Goal: Task Accomplishment & Management: Use online tool/utility

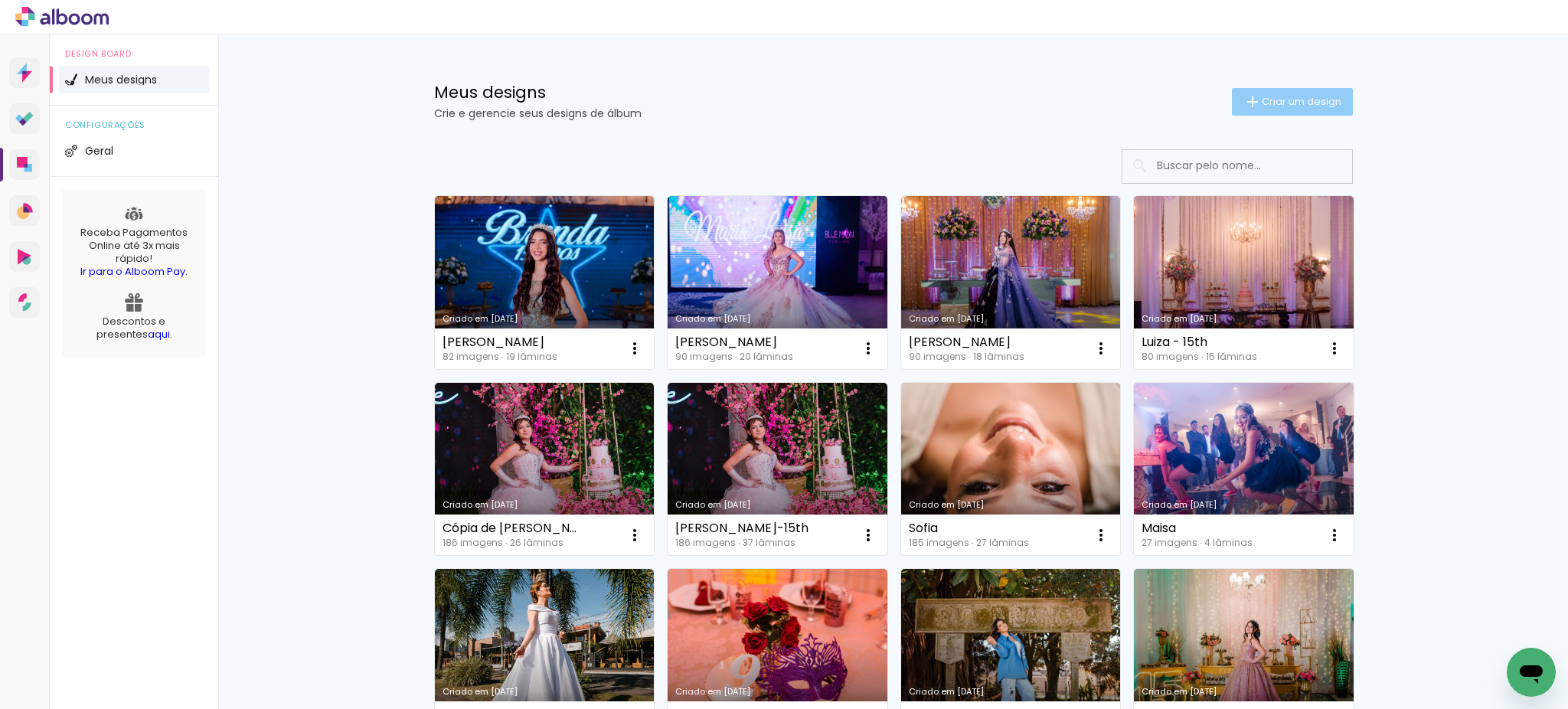
click at [1292, 102] on span "Criar um design" at bounding box center [1301, 101] width 80 height 10
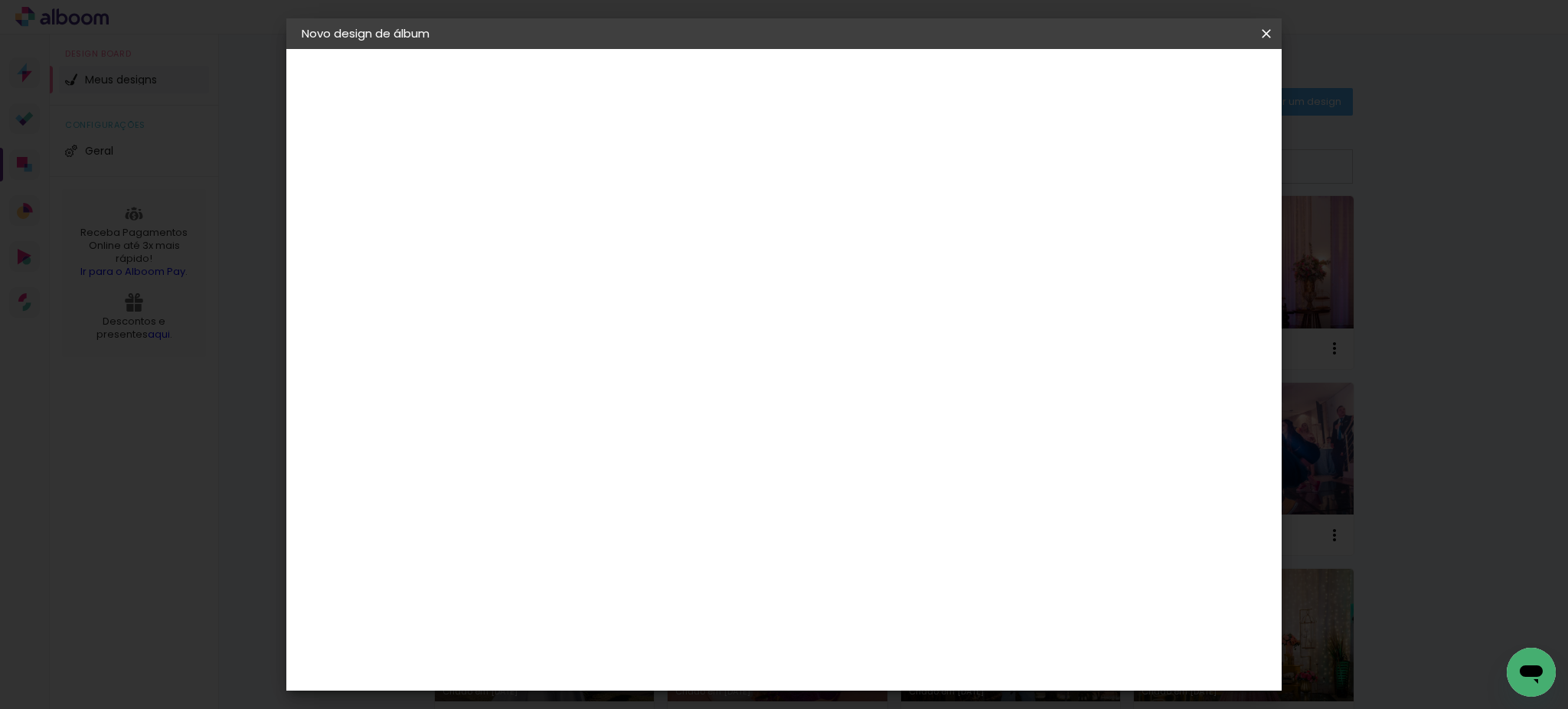
click at [552, 200] on input at bounding box center [552, 205] width 0 height 24
type input "[PERSON_NAME]"
type paper-input "[PERSON_NAME]"
click at [0, 0] on slot "Avançar" at bounding box center [0, 0] width 0 height 0
click at [594, 239] on input "[GEOGRAPHIC_DATA]" at bounding box center [585, 244] width 143 height 19
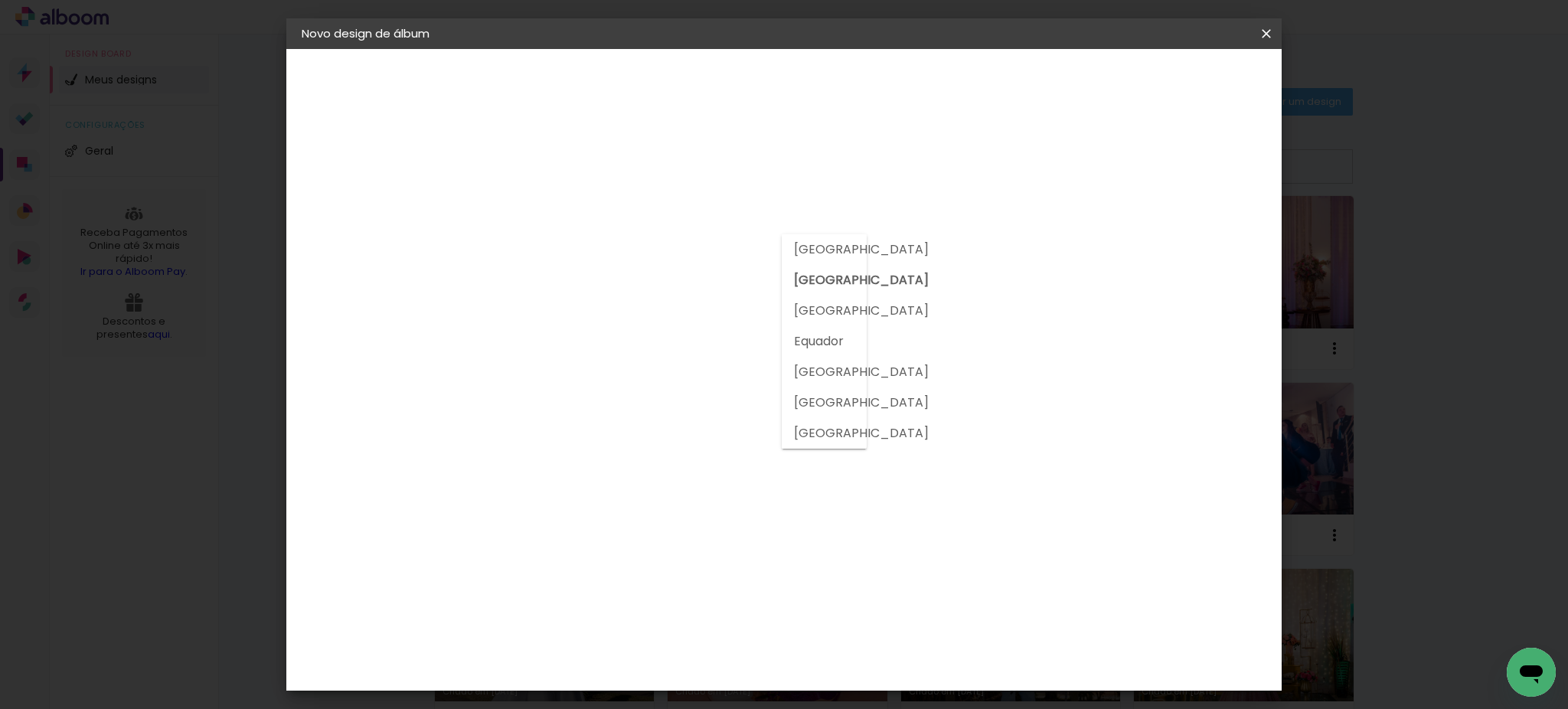
click at [559, 294] on input at bounding box center [591, 291] width 155 height 19
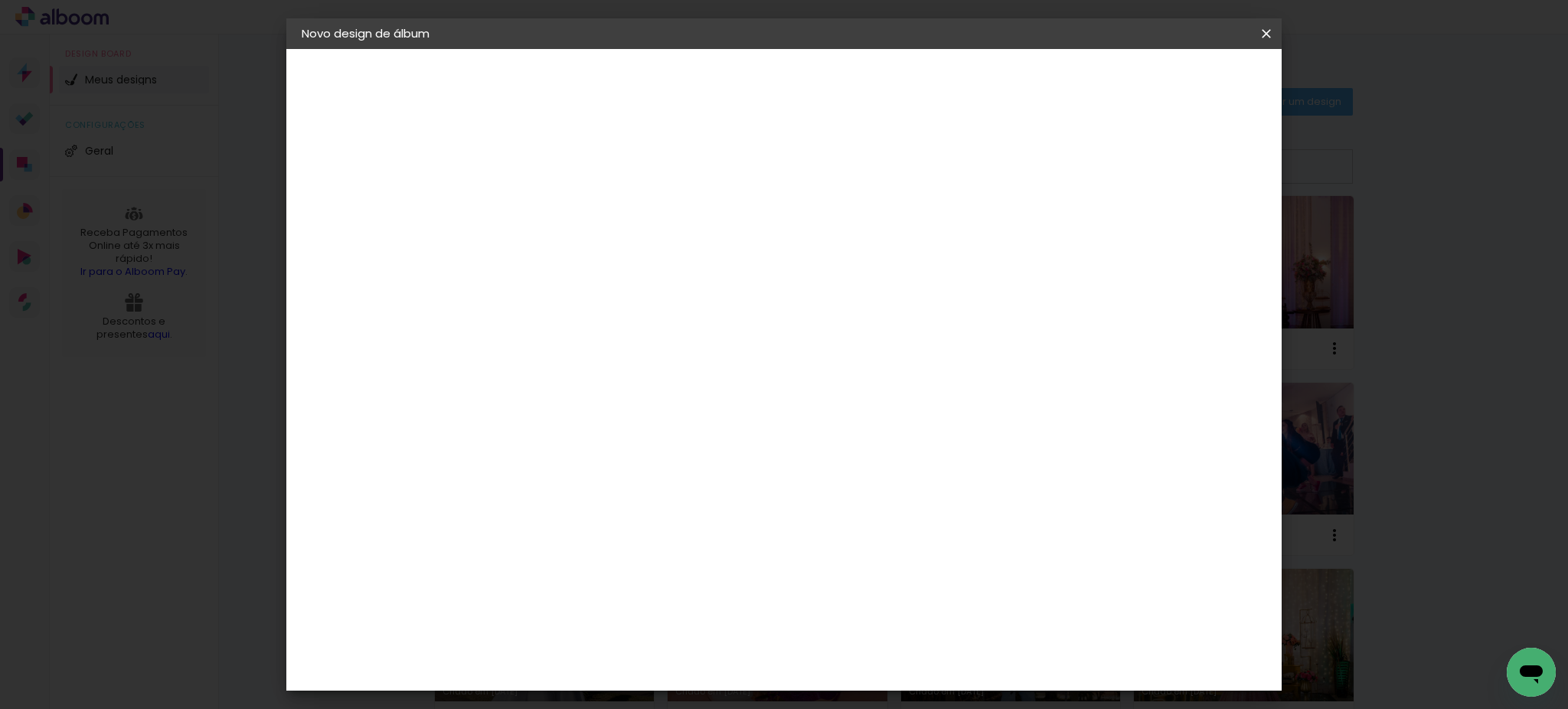
click at [559, 294] on input at bounding box center [591, 291] width 155 height 19
click at [525, 291] on input "goimage" at bounding box center [576, 291] width 124 height 19
click at [527, 296] on input "goimage" at bounding box center [576, 291] width 124 height 19
type input "go image"
type paper-input "go image"
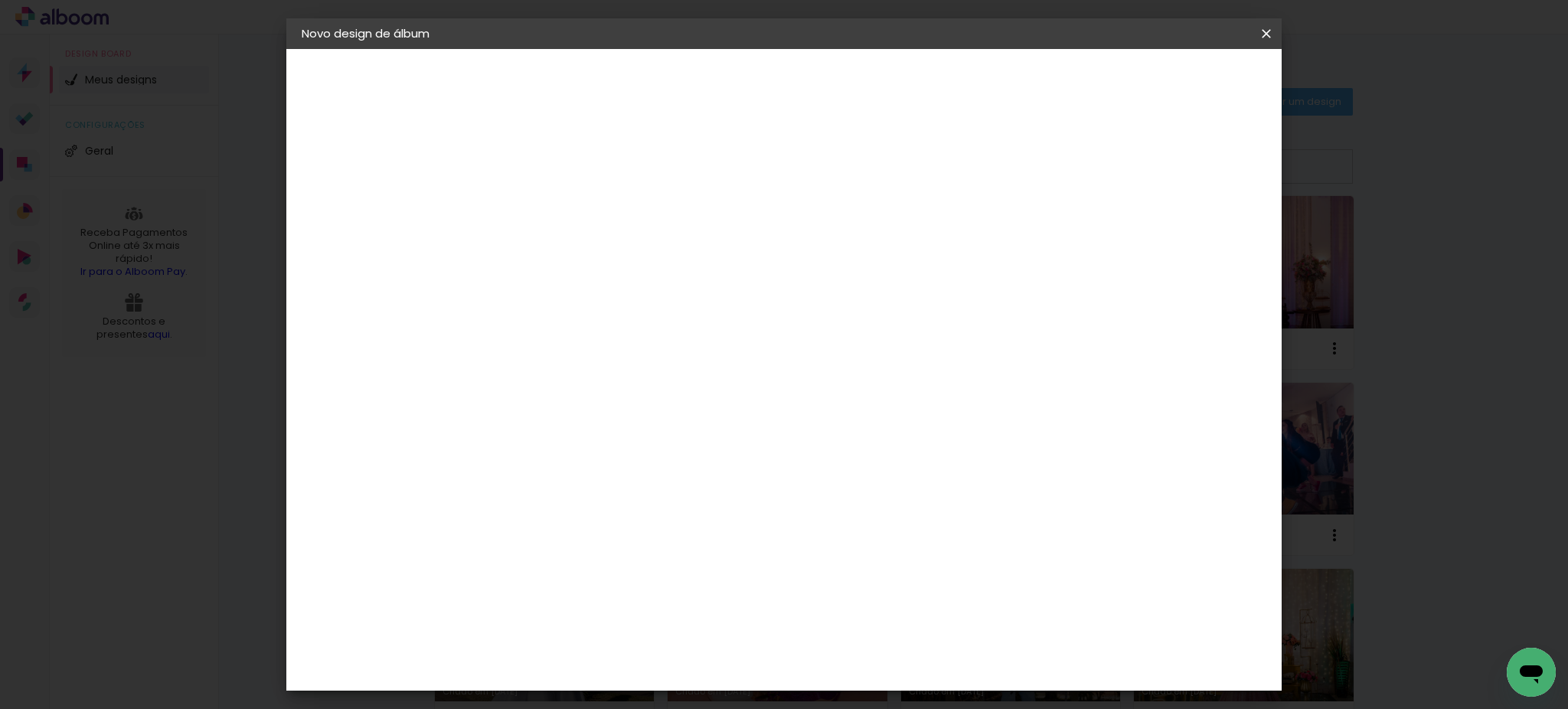
click at [580, 344] on div "Go image" at bounding box center [560, 349] width 38 height 25
click at [798, 224] on paper-item "Tamanho Livre" at bounding box center [730, 233] width 137 height 33
drag, startPoint x: 1002, startPoint y: 233, endPoint x: 1088, endPoint y: 194, distance: 94.4
click at [0, 0] on slot "Tamanho Livre" at bounding box center [0, 0] width 0 height 0
drag, startPoint x: 1241, startPoint y: 82, endPoint x: 1241, endPoint y: 95, distance: 13.0
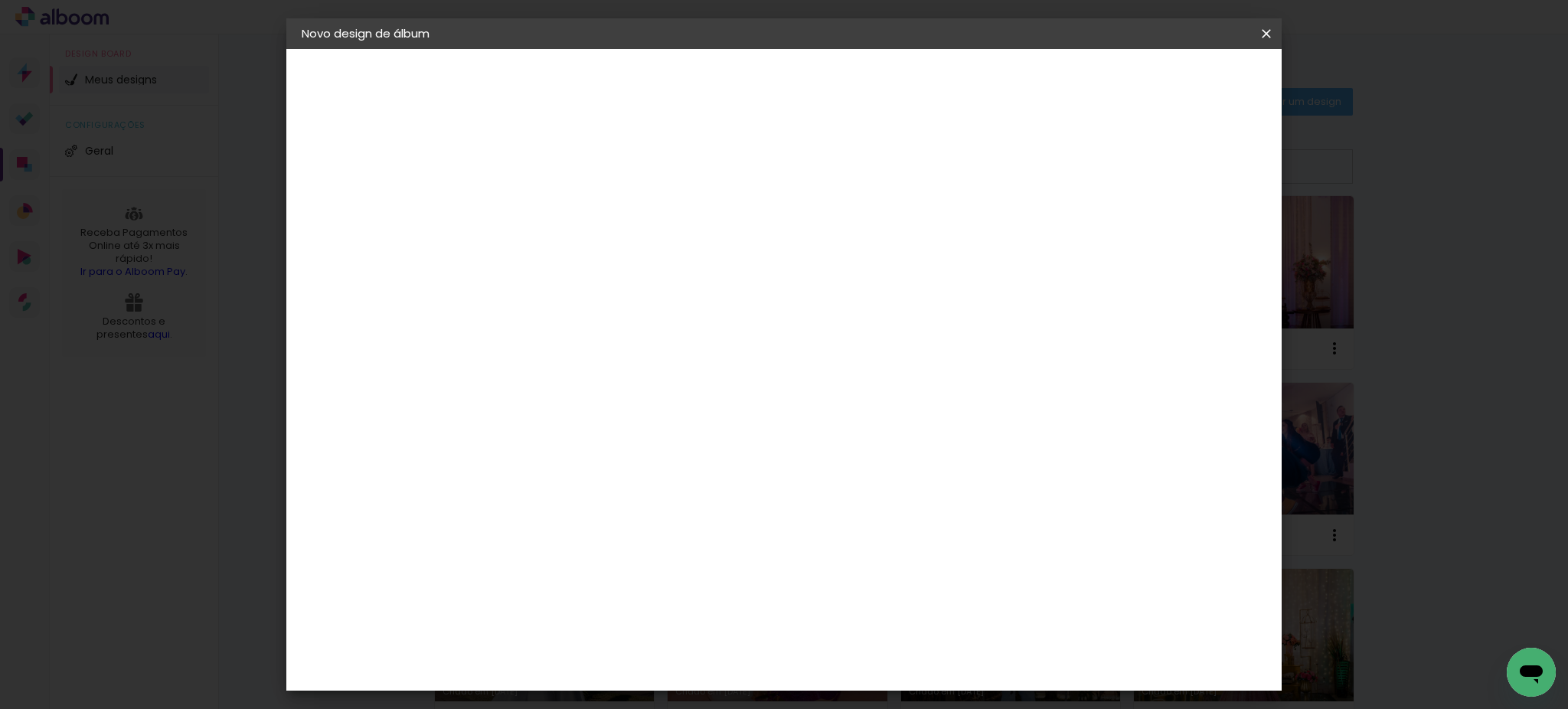
click at [0, 0] on slot "Avançar" at bounding box center [0, 0] width 0 height 0
drag, startPoint x: 499, startPoint y: 430, endPoint x: 480, endPoint y: 427, distance: 19.2
click at [482, 49] on quentale-album-spec "Iniciar design Iniciar design" at bounding box center [784, 49] width 995 height 0
type input "3"
type input "20"
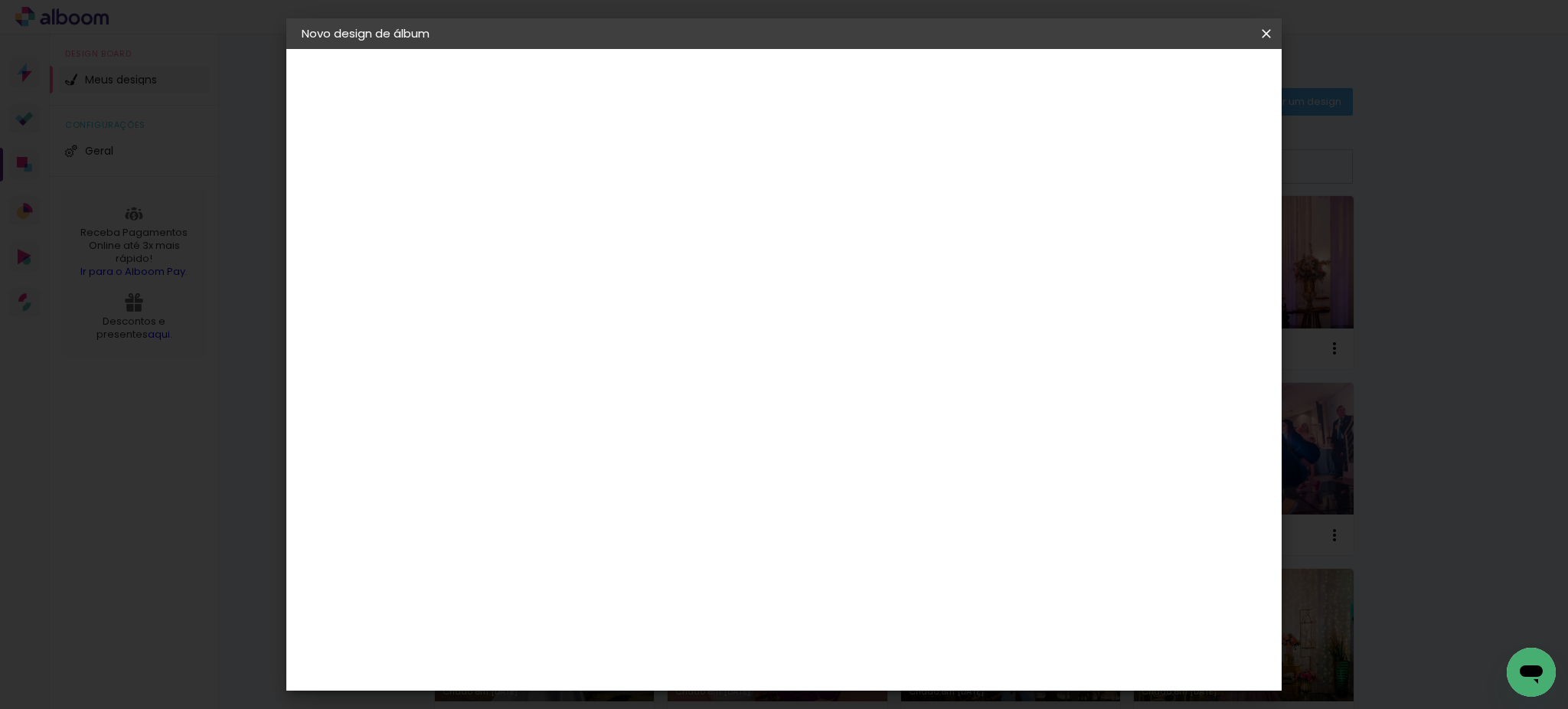
type paper-input "20"
click at [1166, 81] on span "Iniciar design" at bounding box center [1131, 81] width 70 height 11
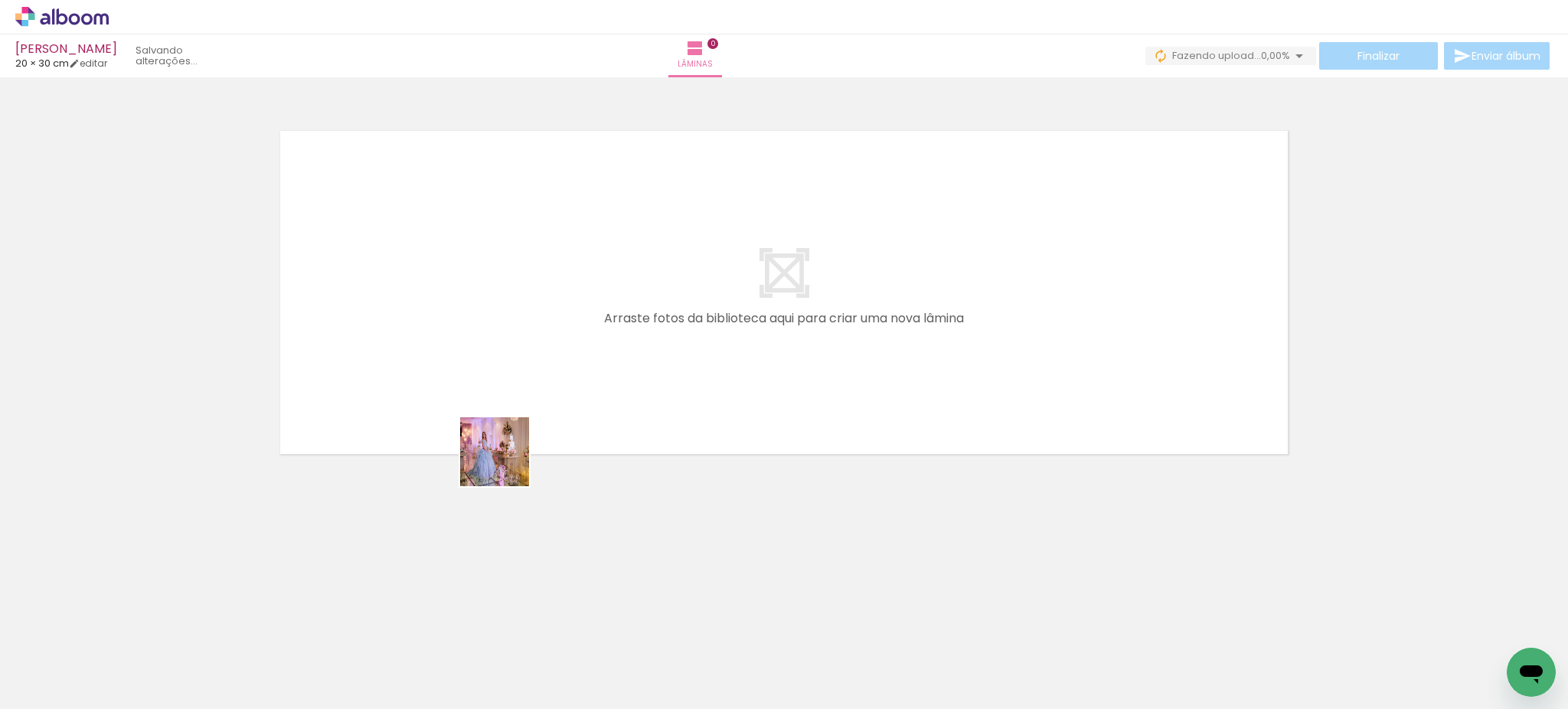
drag, startPoint x: 147, startPoint y: 659, endPoint x: 566, endPoint y: 393, distance: 496.3
click at [566, 393] on quentale-workspace at bounding box center [784, 354] width 1568 height 709
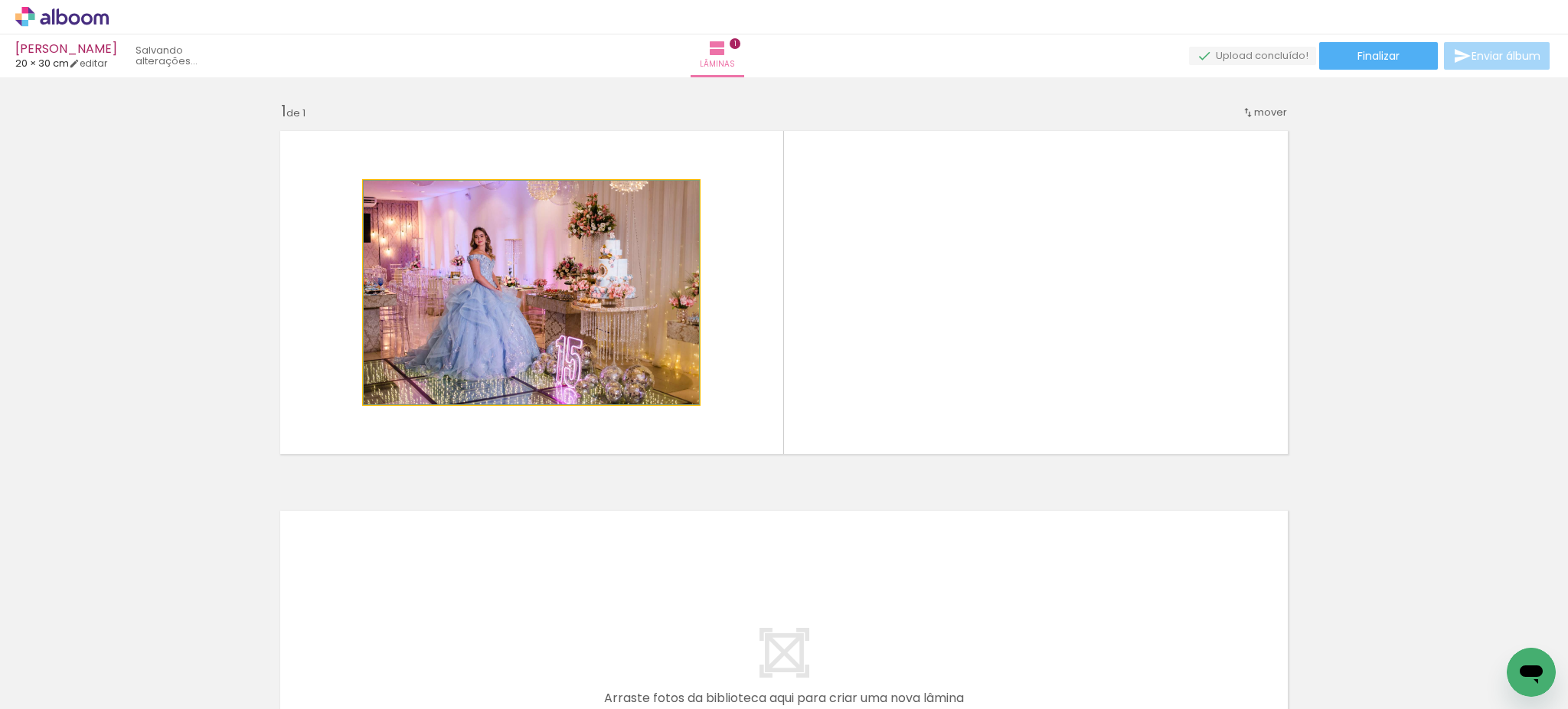
click at [521, 254] on quentale-photo at bounding box center [531, 291] width 335 height 223
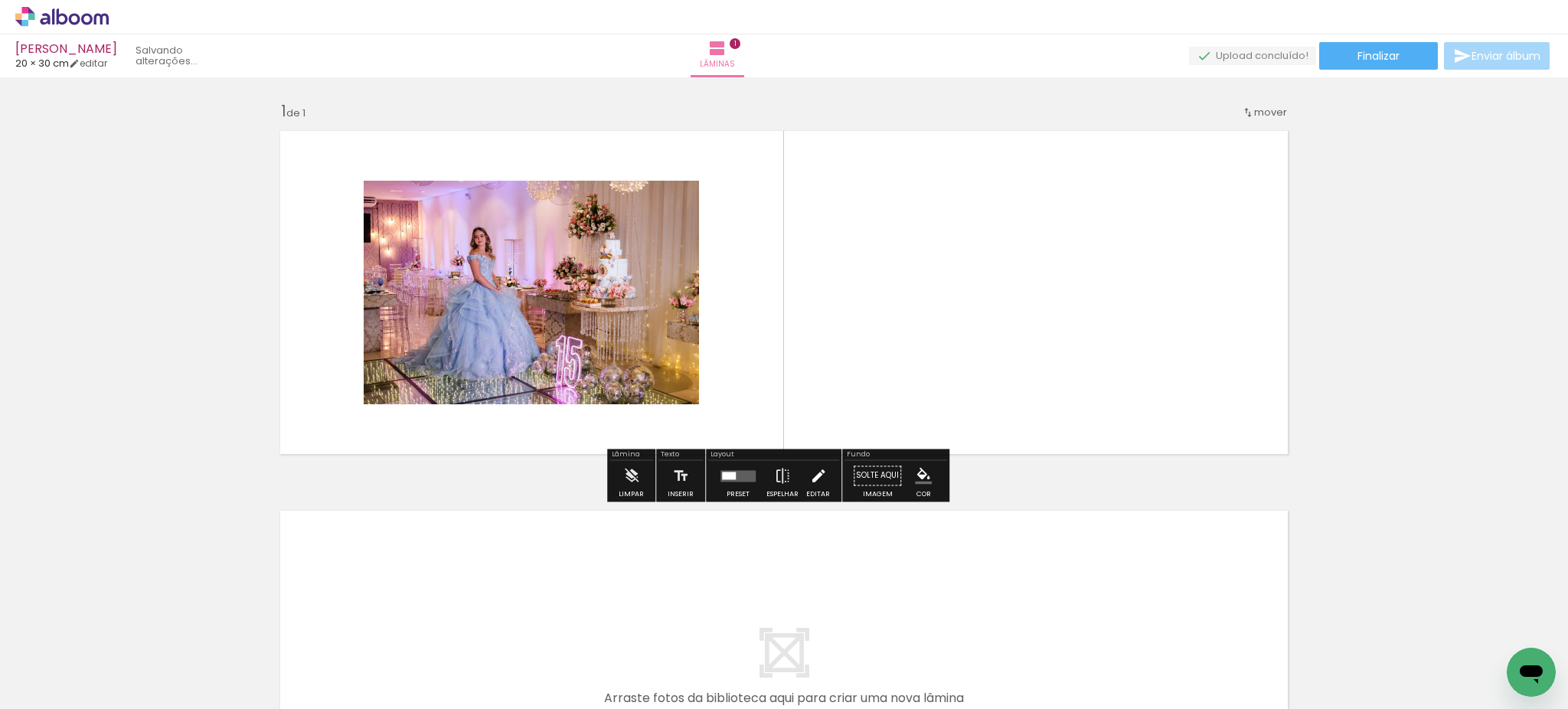
click at [816, 478] on iron-icon at bounding box center [818, 475] width 17 height 31
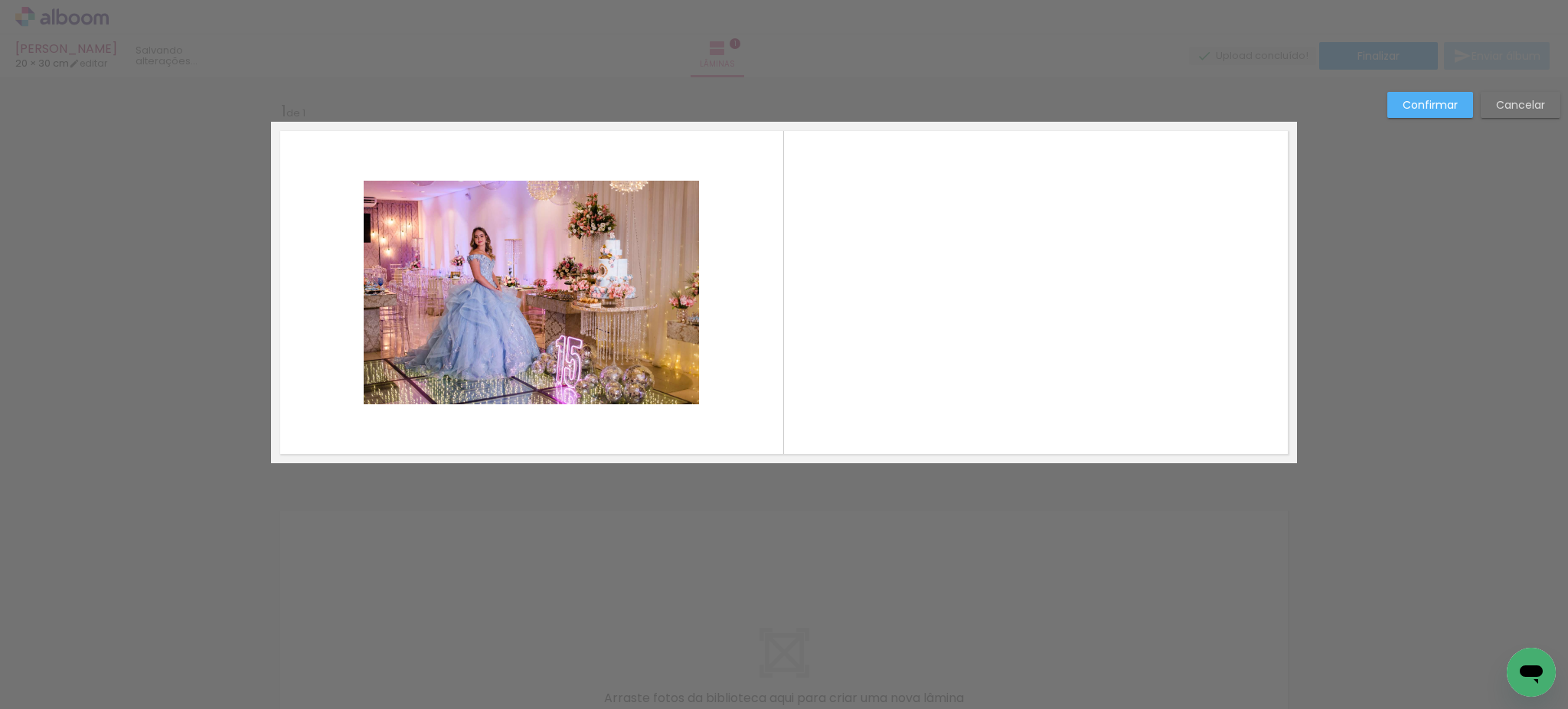
click at [461, 229] on quentale-photo at bounding box center [531, 291] width 335 height 223
click at [0, 0] on slot "Cancelar" at bounding box center [0, 0] width 0 height 0
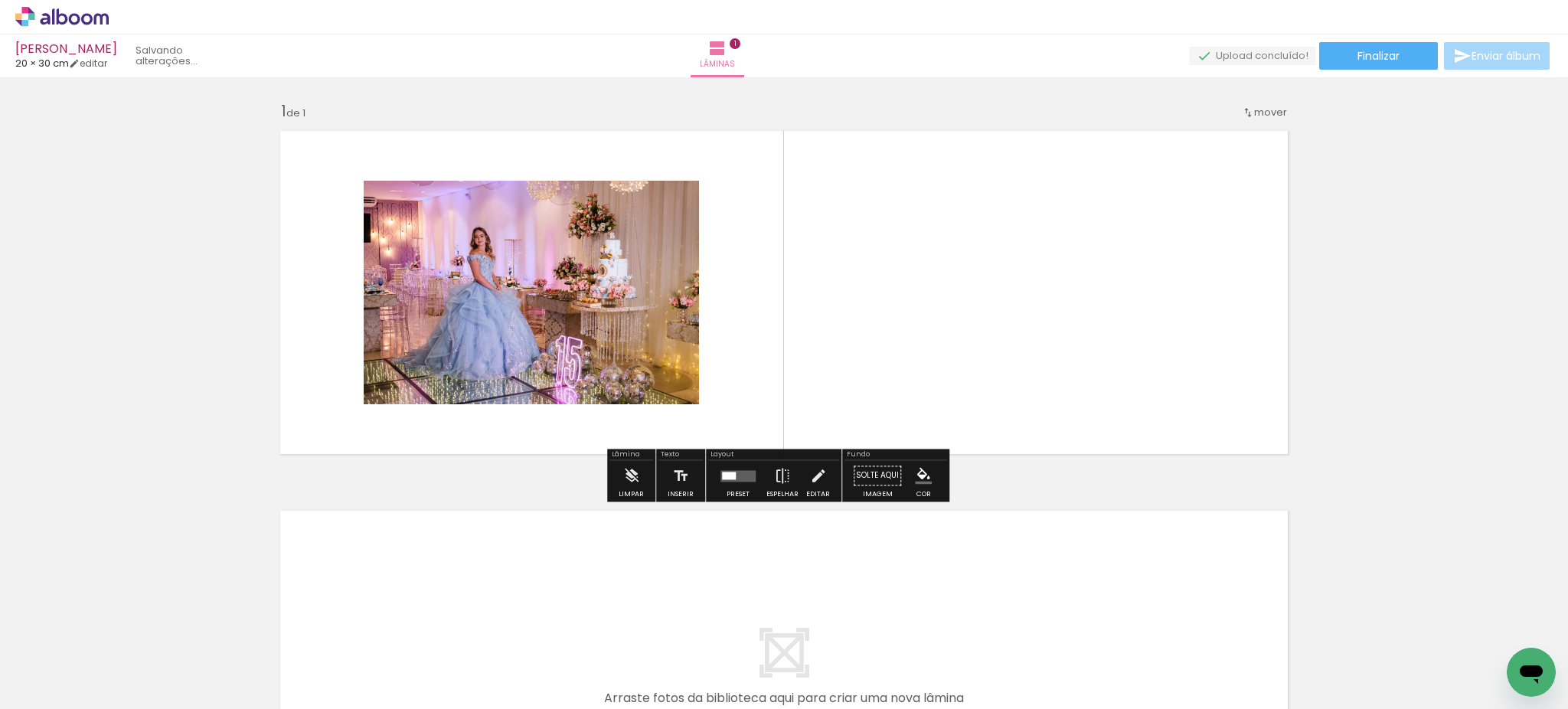
click at [874, 333] on quentale-layouter at bounding box center [784, 292] width 1026 height 341
click at [155, 649] on div at bounding box center [153, 656] width 76 height 51
click at [125, 679] on iron-horizontal-list at bounding box center [109, 660] width 31 height 95
